Goal: Information Seeking & Learning: Learn about a topic

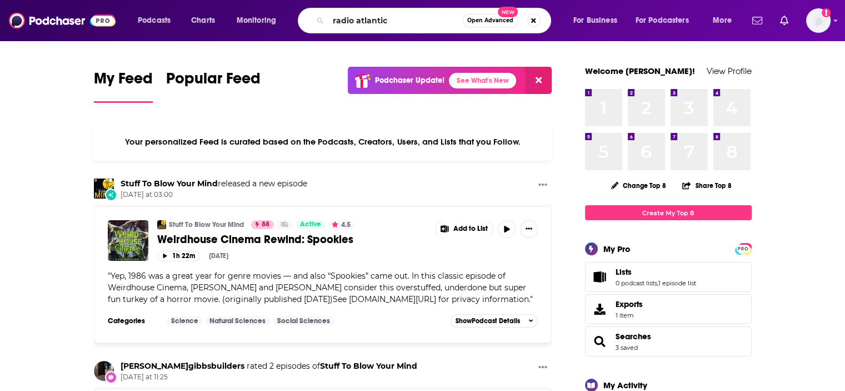
type input "radio atlantic"
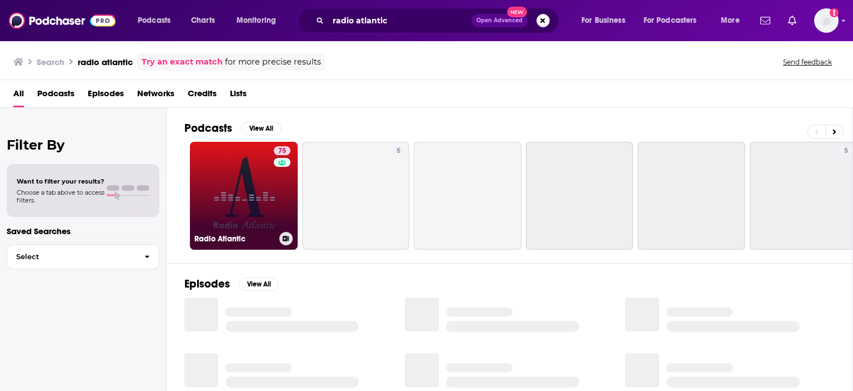
click at [268, 182] on link "75 Radio Atlantic" at bounding box center [244, 196] width 108 height 108
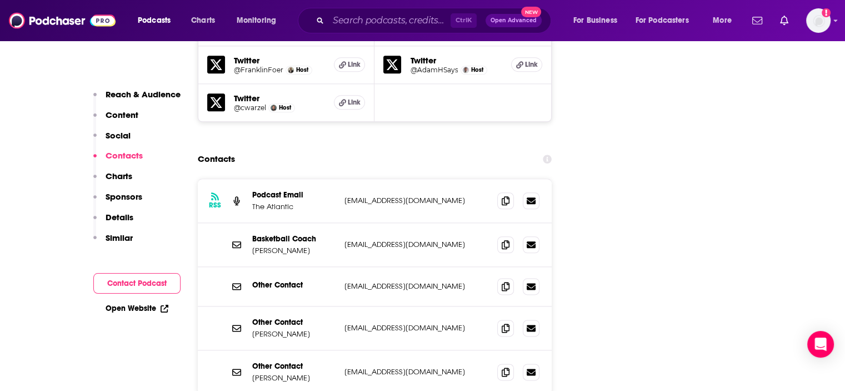
scroll to position [1331, 0]
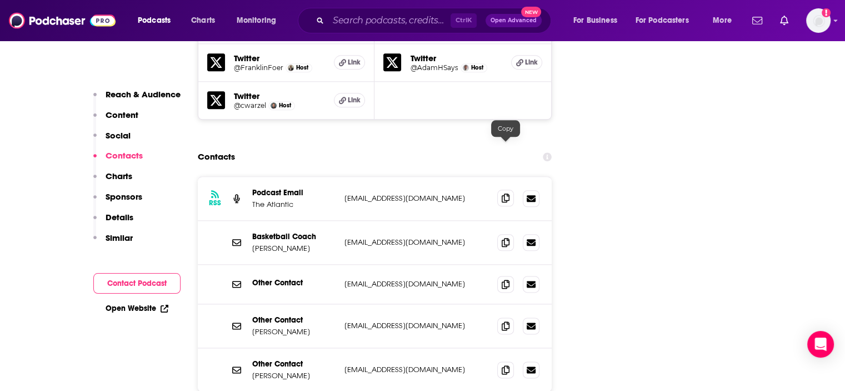
click at [504, 193] on icon at bounding box center [506, 197] width 8 height 9
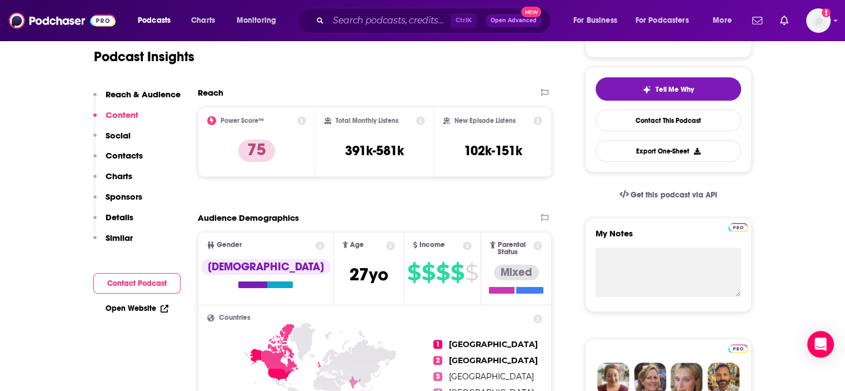
scroll to position [166, 0]
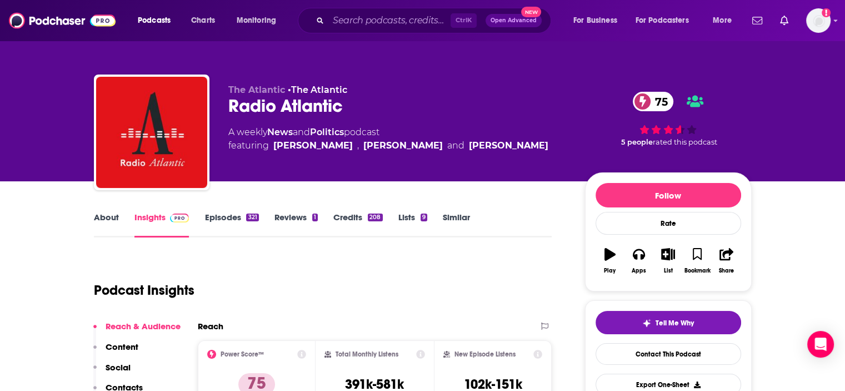
click at [103, 216] on link "About" at bounding box center [106, 225] width 25 height 26
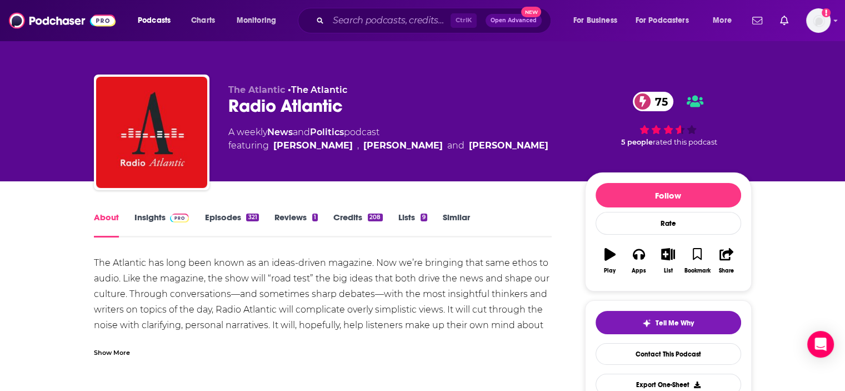
click at [111, 351] on div "Show More" at bounding box center [112, 351] width 36 height 11
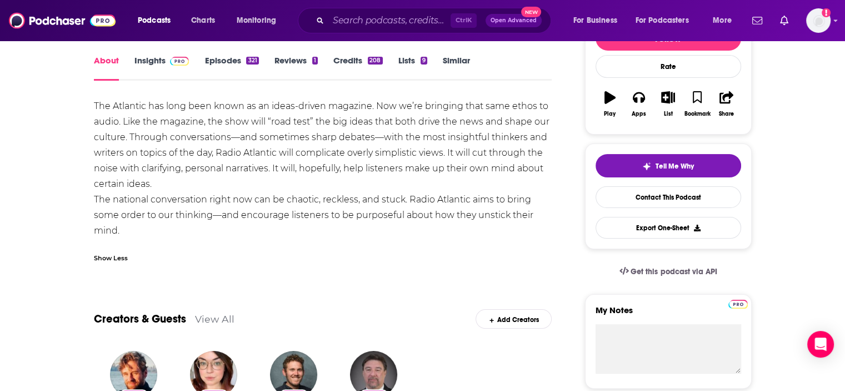
scroll to position [128, 0]
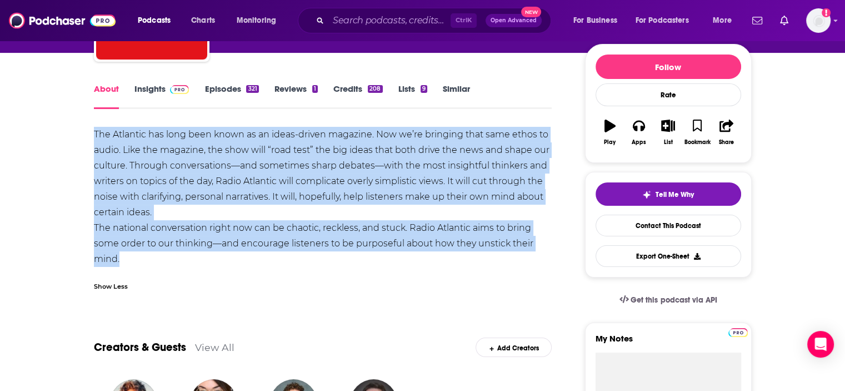
drag, startPoint x: 88, startPoint y: 132, endPoint x: 124, endPoint y: 262, distance: 135.1
copy div "The Atlantic has long been known as an ideas-driven magazine. Now we’re bringin…"
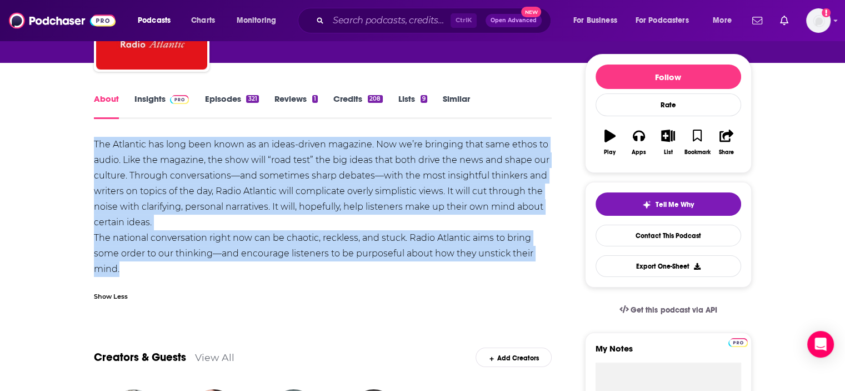
scroll to position [119, 0]
